Goal: Transaction & Acquisition: Purchase product/service

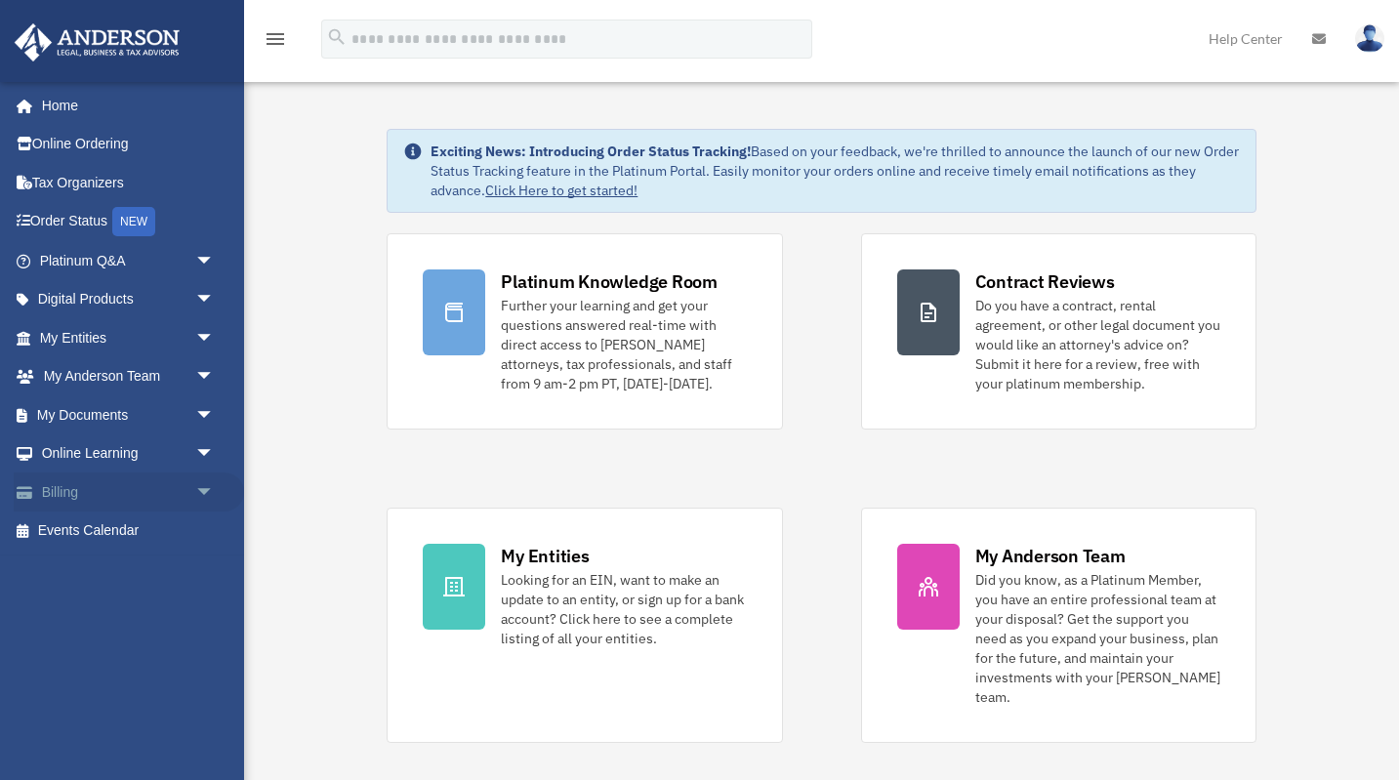
click at [131, 489] on link "Billing arrow_drop_down" at bounding box center [129, 492] width 230 height 39
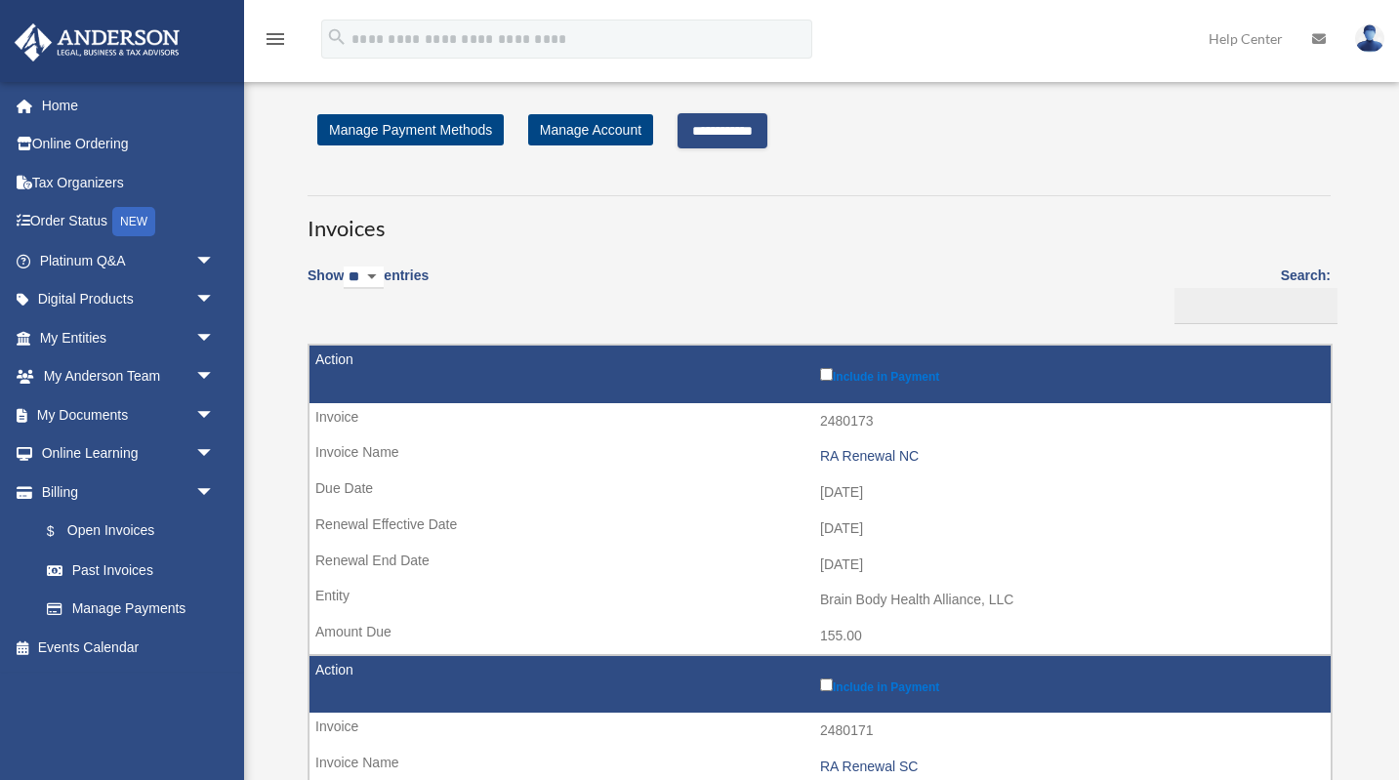
click at [748, 121] on input "**********" at bounding box center [723, 130] width 90 height 35
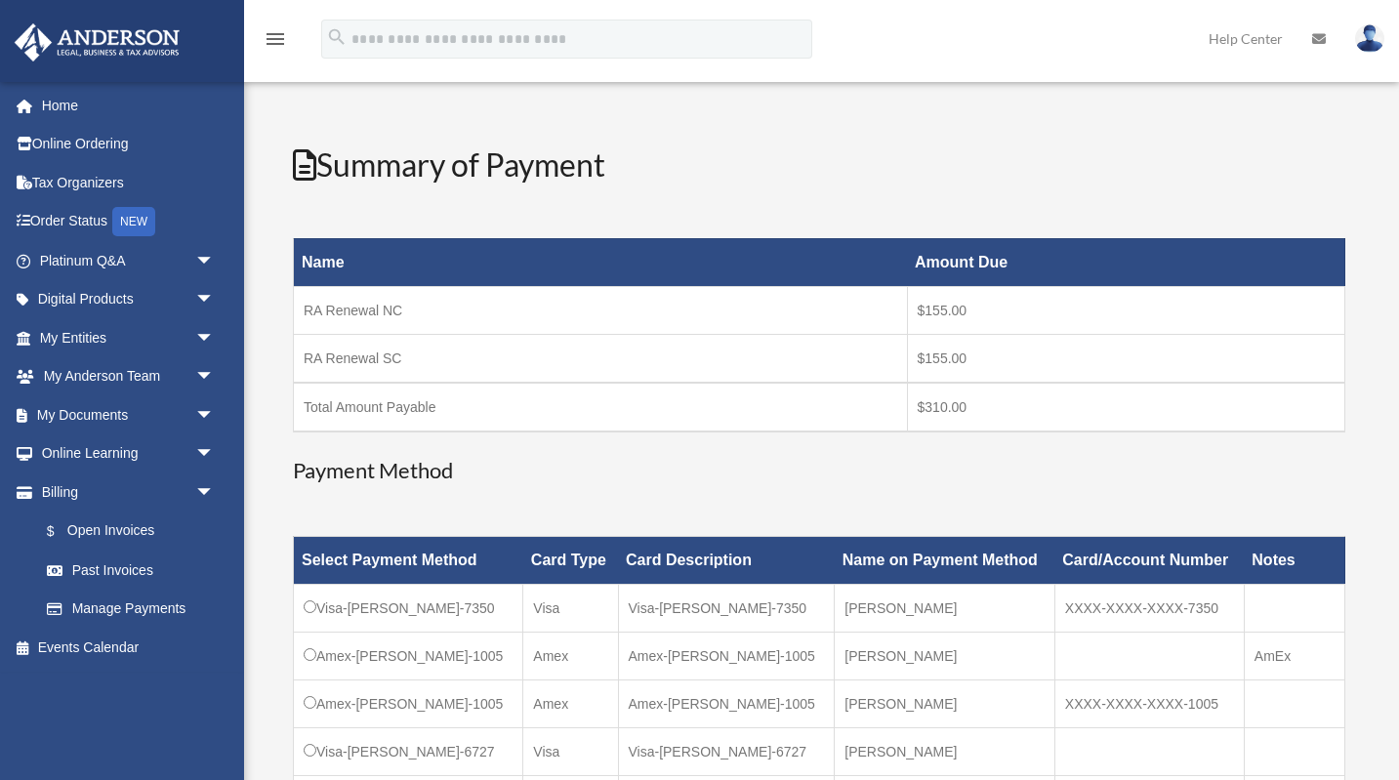
scroll to position [423, 0]
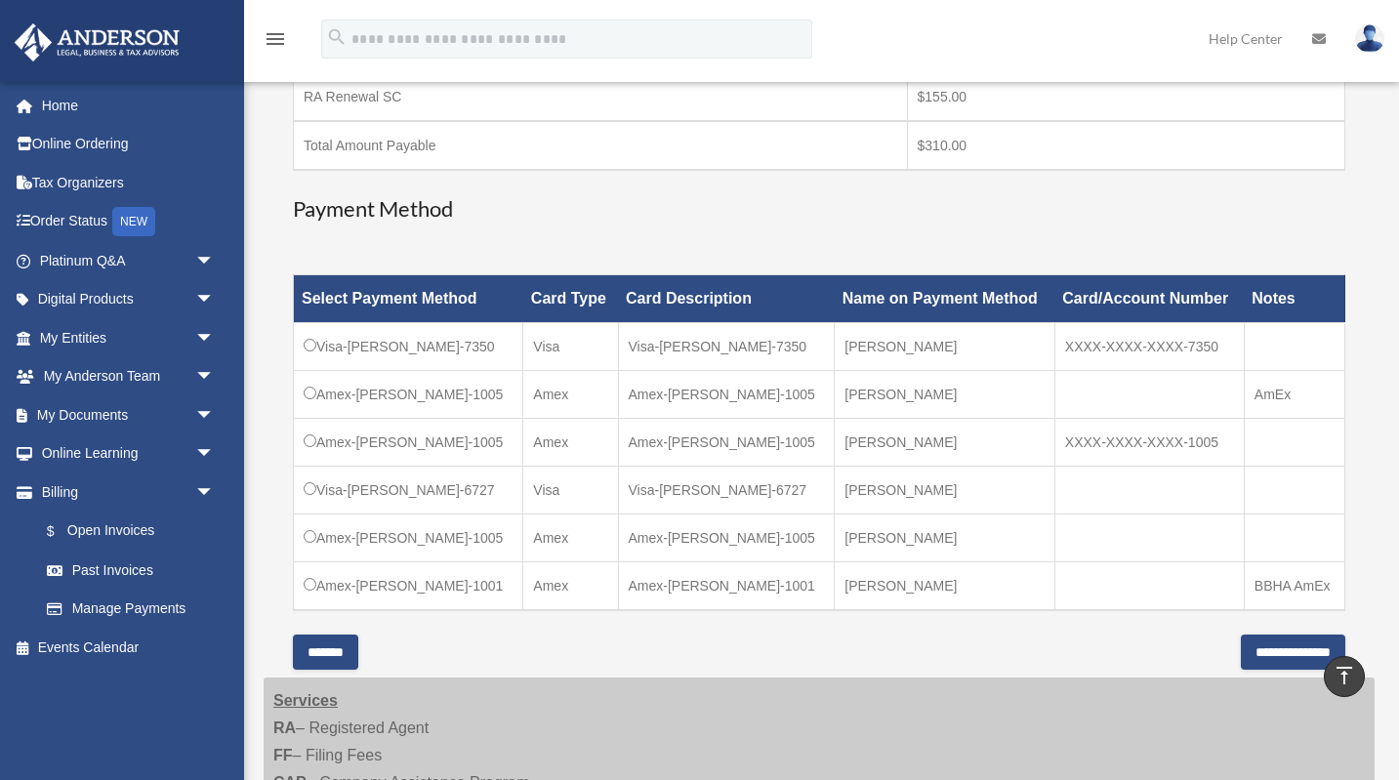
click at [896, 226] on div "Have a question? Please call us at [PHONE_NUMBER] or email us directly at [EMAI…" at bounding box center [819, 177] width 1053 height 918
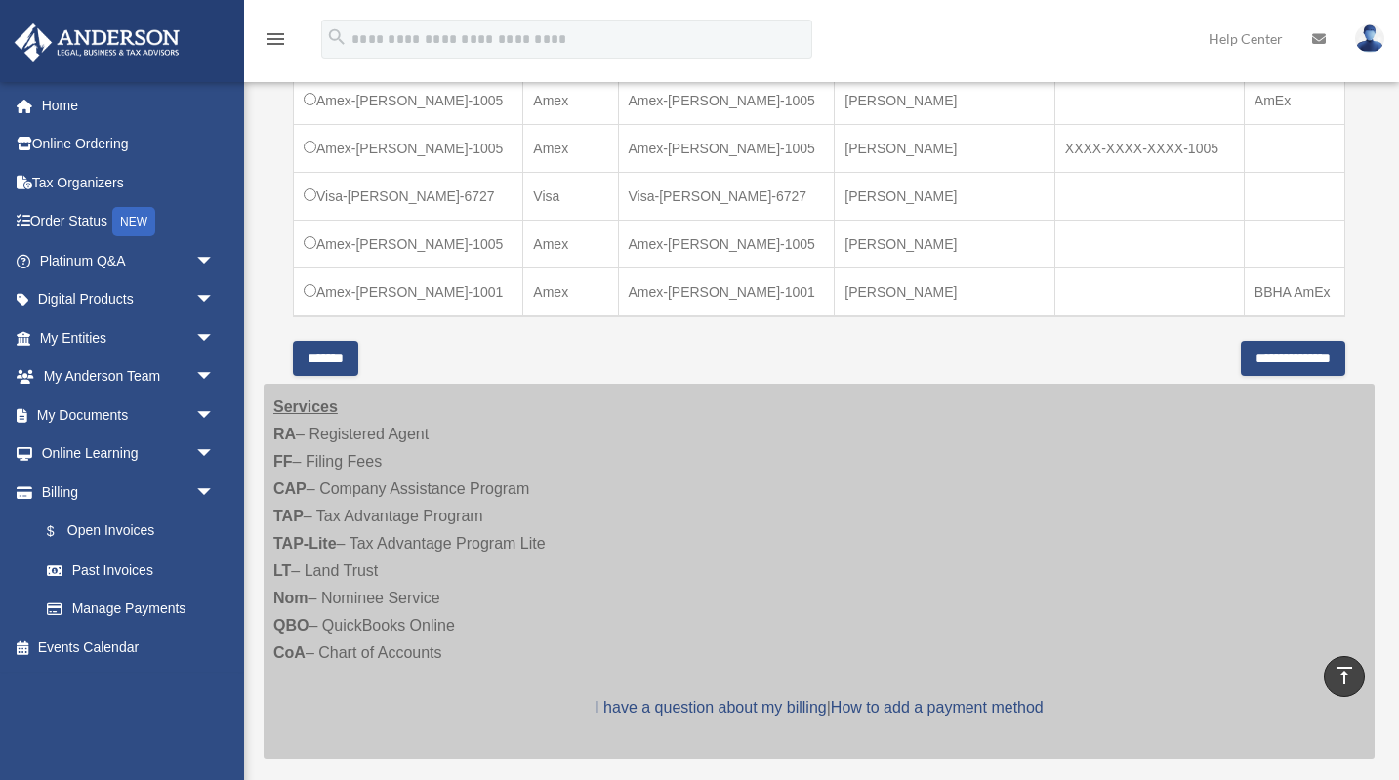
scroll to position [805, 0]
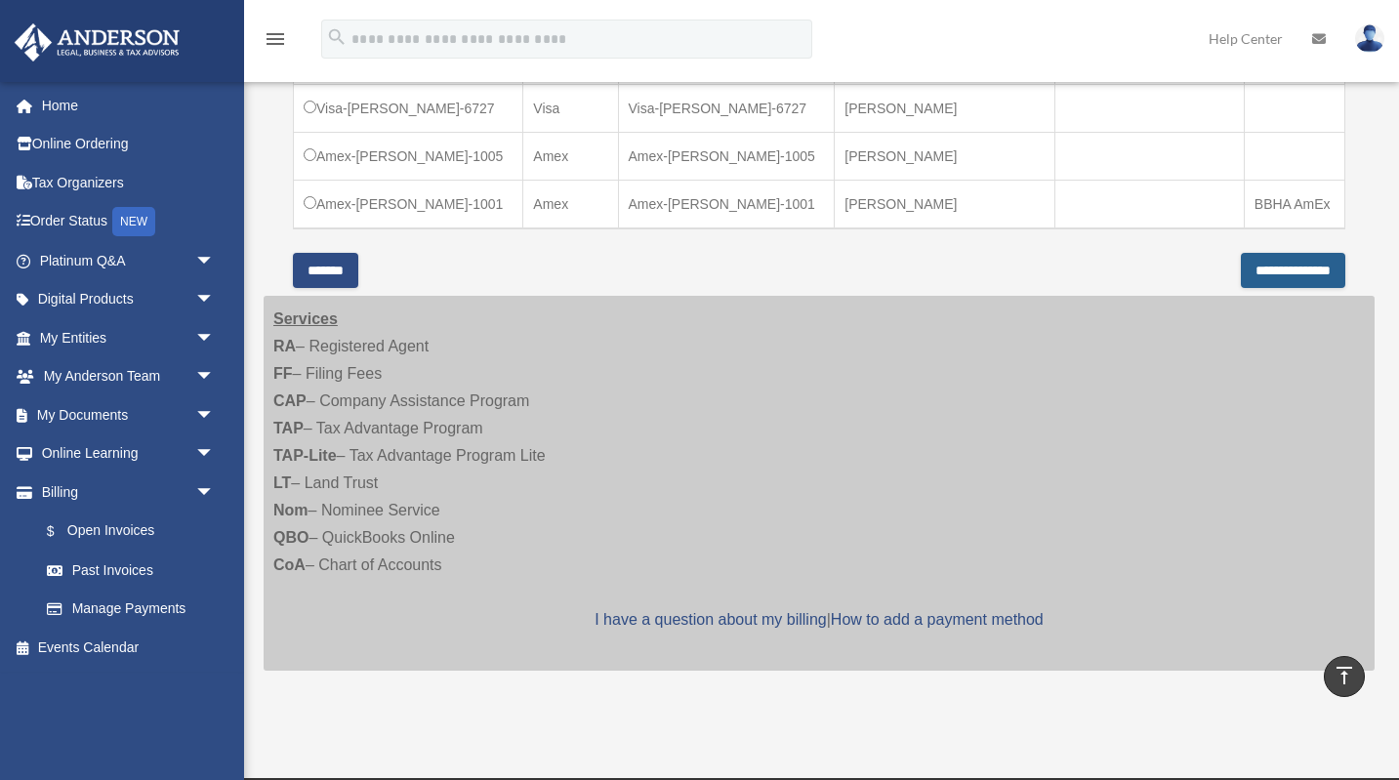
click at [1241, 259] on input "**********" at bounding box center [1293, 270] width 104 height 35
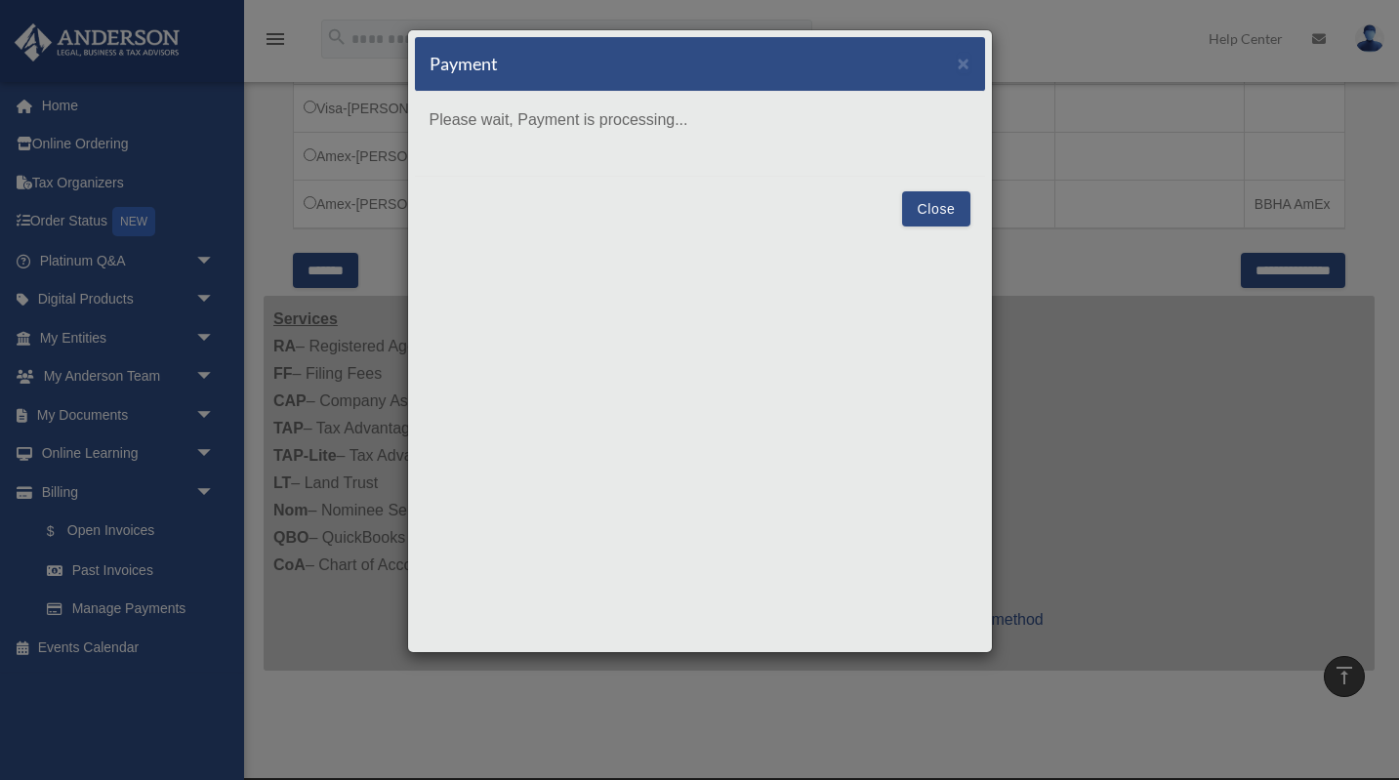
click at [604, 120] on p "Please wait, Payment is processing..." at bounding box center [700, 119] width 541 height 27
drag, startPoint x: 601, startPoint y: 122, endPoint x: 703, endPoint y: 121, distance: 102.5
click at [704, 121] on p "Please wait, Payment is processing..." at bounding box center [700, 119] width 541 height 27
click at [701, 121] on p "Please wait, Payment is processing..." at bounding box center [700, 119] width 541 height 27
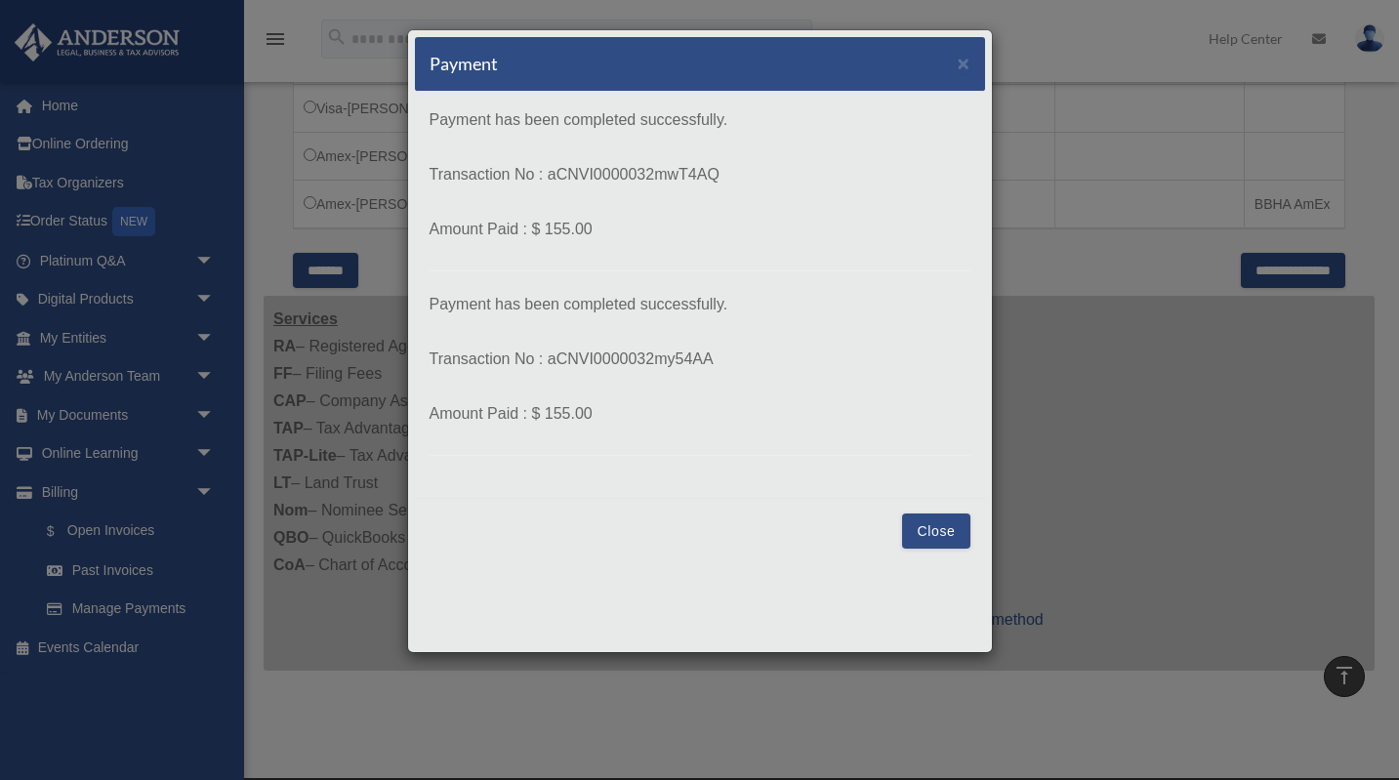
click at [598, 121] on p "Payment has been completed successfully." at bounding box center [700, 119] width 541 height 27
click at [932, 545] on button "Close" at bounding box center [935, 531] width 67 height 35
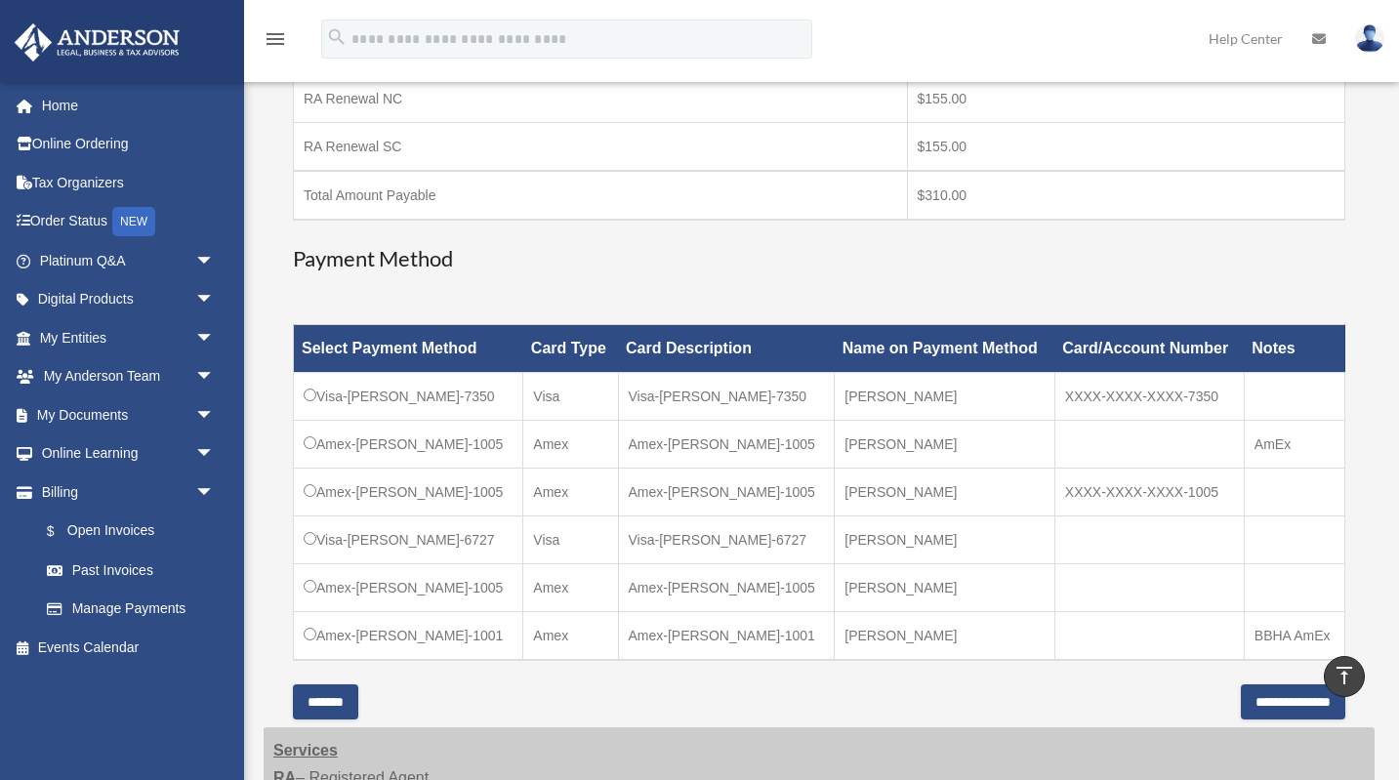
scroll to position [351, 0]
